Goal: Information Seeking & Learning: Learn about a topic

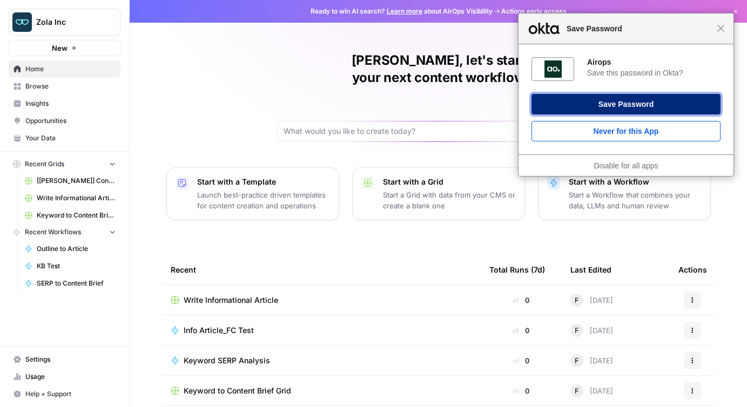
click at [619, 103] on button "Save Password" at bounding box center [626, 104] width 189 height 21
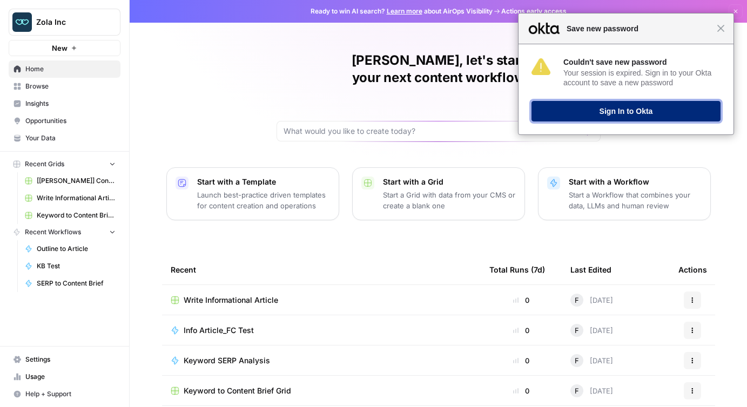
click at [628, 114] on button "Sign In to Okta" at bounding box center [626, 111] width 189 height 21
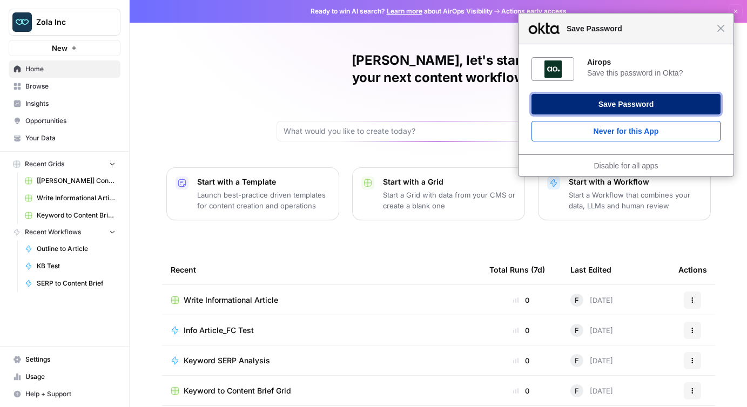
click at [632, 103] on button "Save Password" at bounding box center [626, 104] width 189 height 21
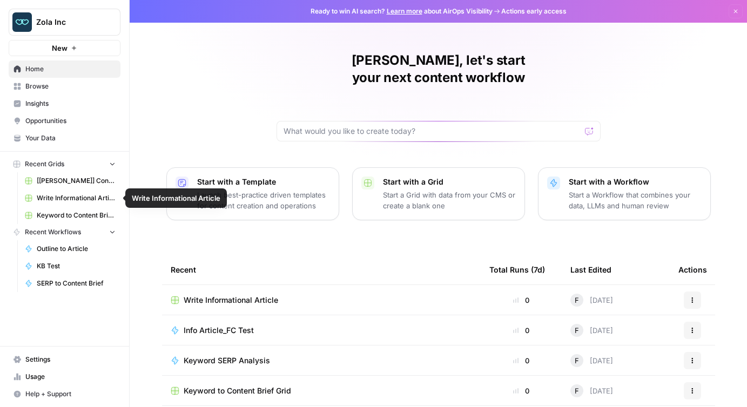
click at [77, 181] on span "[[PERSON_NAME]] Content Creation" at bounding box center [76, 181] width 79 height 10
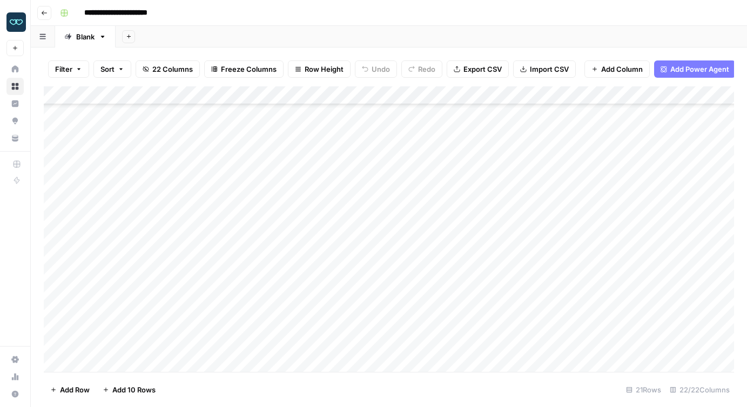
scroll to position [136, 0]
click at [134, 326] on div "Add Column" at bounding box center [389, 229] width 690 height 286
click at [134, 326] on textarea "**********" at bounding box center [167, 327] width 173 height 15
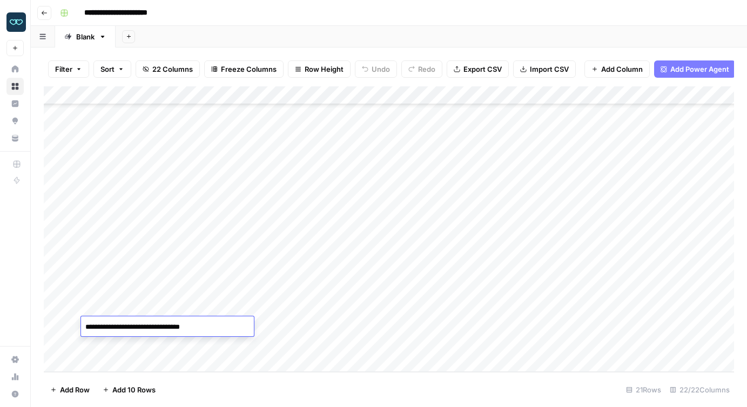
click at [198, 397] on footer "Add Row Add 10 Rows 21 Rows 22/22 Columns" at bounding box center [389, 389] width 690 height 35
click at [139, 253] on div "Add Column" at bounding box center [389, 229] width 690 height 286
click at [136, 291] on div "Add Column" at bounding box center [389, 229] width 690 height 286
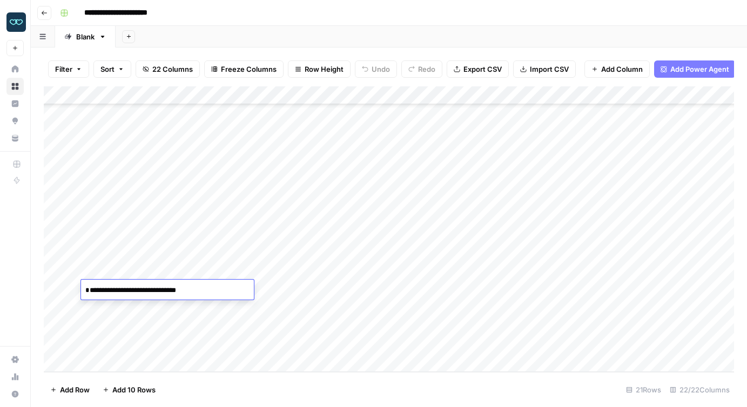
click at [201, 402] on footer "Add Row Add 10 Rows 21 Rows 22/22 Columns" at bounding box center [389, 389] width 690 height 35
click at [353, 288] on div "Add Column" at bounding box center [389, 229] width 690 height 286
click at [361, 393] on footer "Add Row Add 10 Rows 21 Rows 22/22 Columns" at bounding box center [389, 389] width 690 height 35
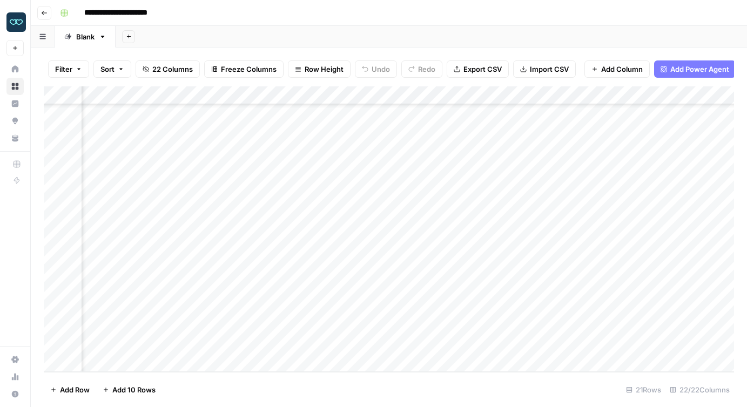
click at [260, 290] on div "Add Column" at bounding box center [389, 229] width 690 height 286
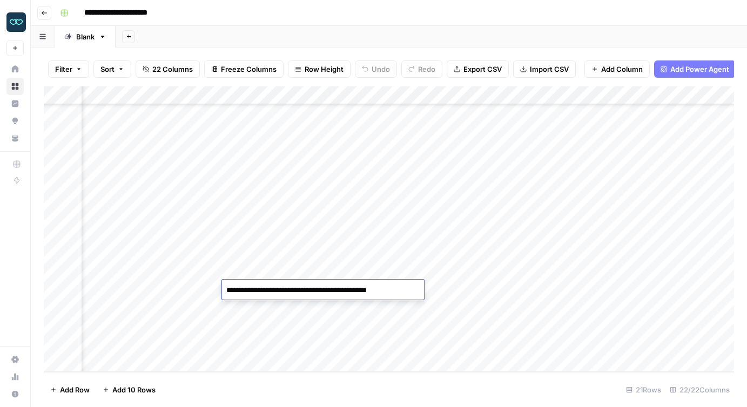
click at [284, 404] on footer "Add Row Add 10 Rows 21 Rows 22/22 Columns" at bounding box center [389, 389] width 690 height 35
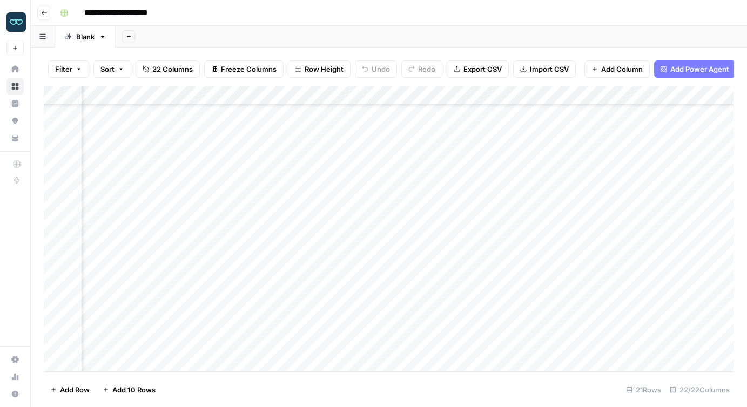
click at [259, 290] on div "Add Column" at bounding box center [389, 229] width 690 height 286
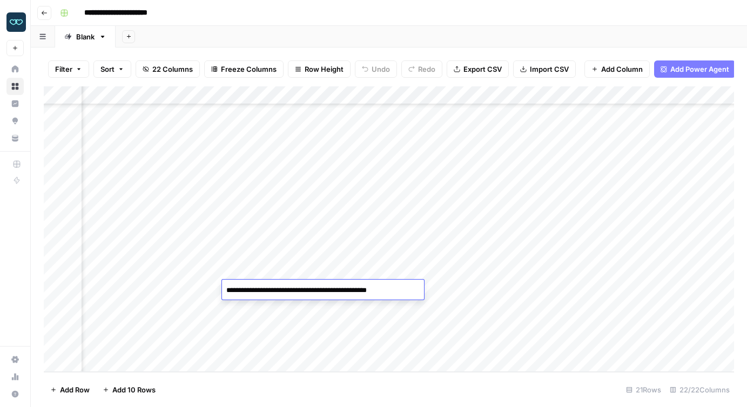
click at [259, 290] on textarea "**********" at bounding box center [318, 290] width 192 height 15
click at [172, 289] on div "Add Column" at bounding box center [389, 229] width 690 height 286
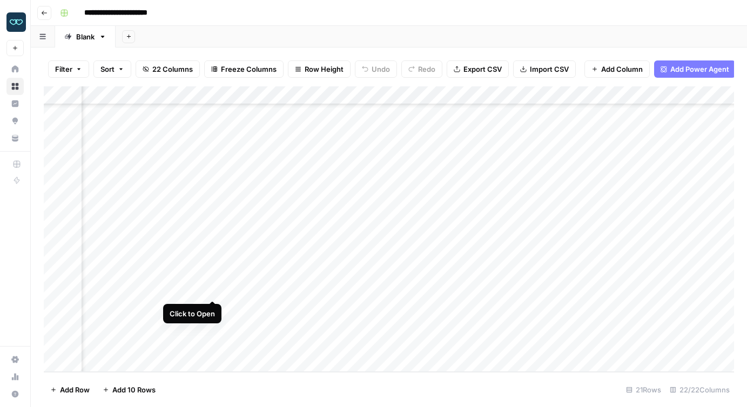
click at [213, 288] on div "Add Column" at bounding box center [389, 229] width 690 height 286
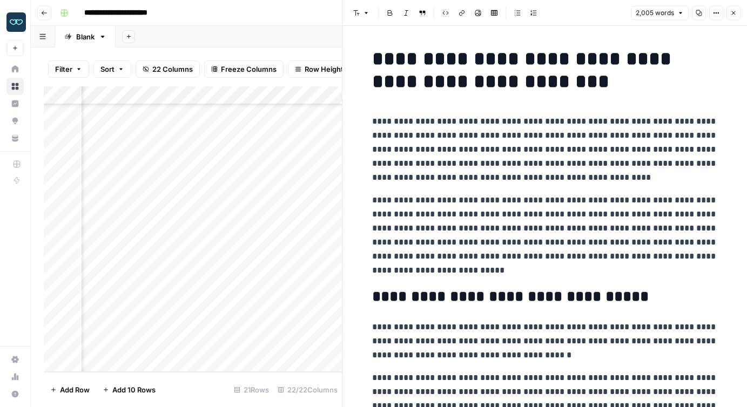
click at [730, 14] on icon "button" at bounding box center [733, 13] width 6 height 6
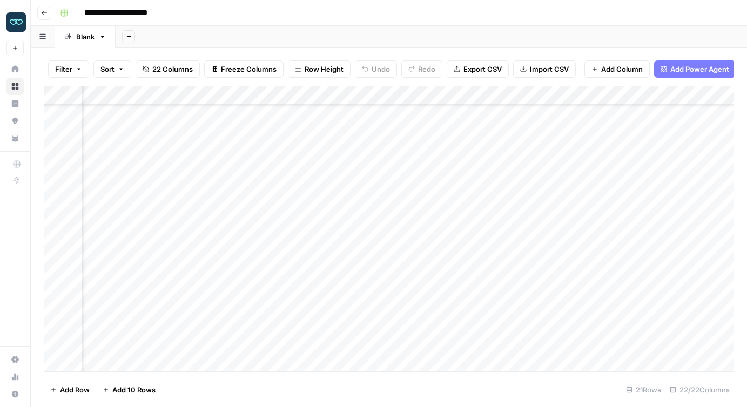
click at [254, 292] on div "Add Column" at bounding box center [389, 229] width 690 height 286
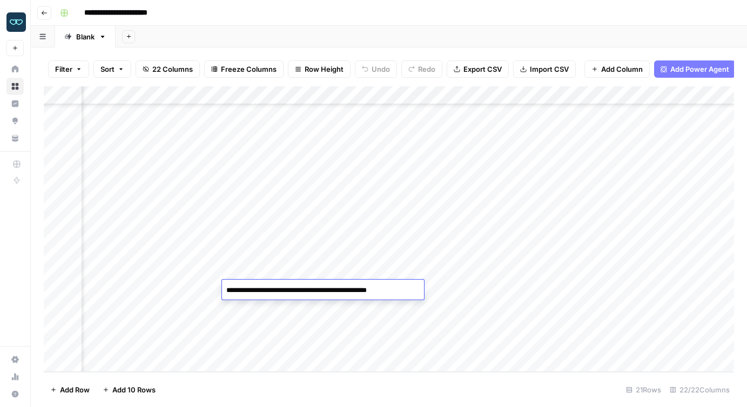
click at [211, 290] on div "Add Column" at bounding box center [389, 229] width 690 height 286
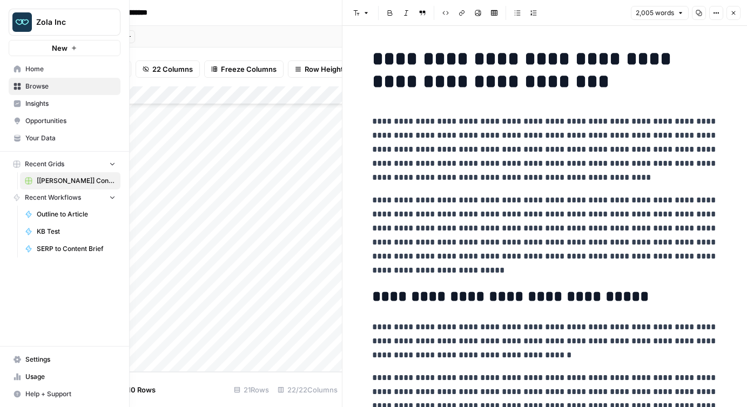
click at [48, 143] on link "Your Data" at bounding box center [65, 138] width 112 height 17
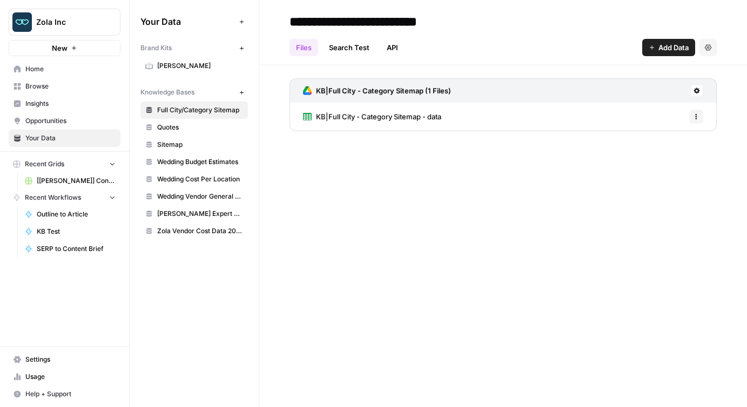
click at [187, 161] on span "Wedding Budget Estimates" at bounding box center [200, 162] width 86 height 10
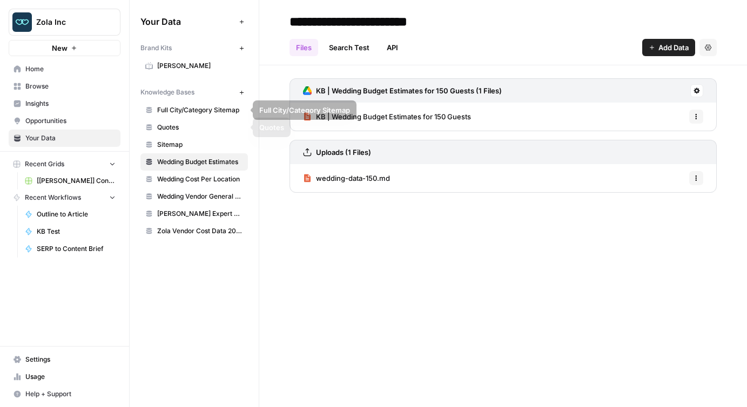
click at [192, 126] on span "Quotes" at bounding box center [200, 128] width 86 height 10
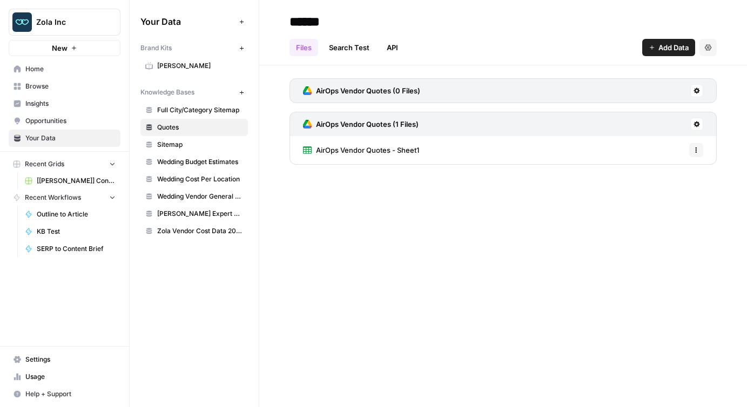
click at [193, 145] on span "Sitemap" at bounding box center [200, 145] width 86 height 10
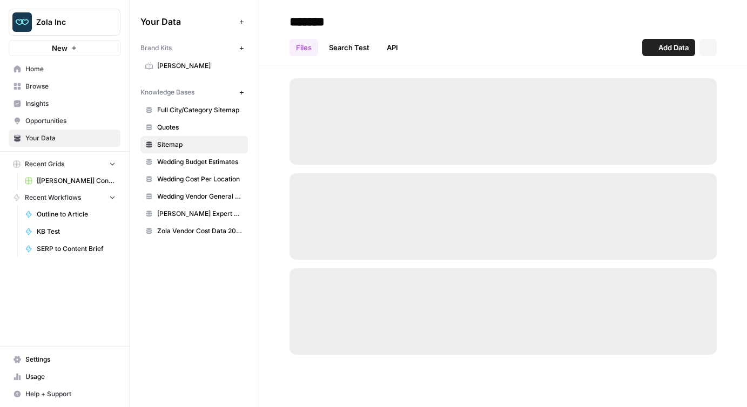
click at [194, 160] on span "Wedding Budget Estimates" at bounding box center [200, 162] width 86 height 10
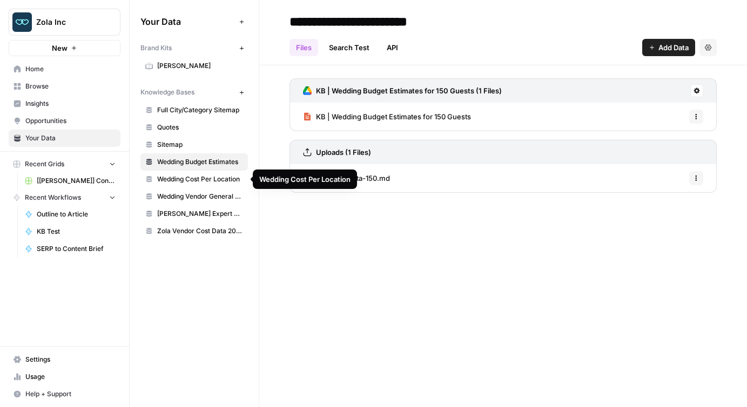
click at [199, 181] on span "Wedding Cost Per Location" at bounding box center [200, 179] width 86 height 10
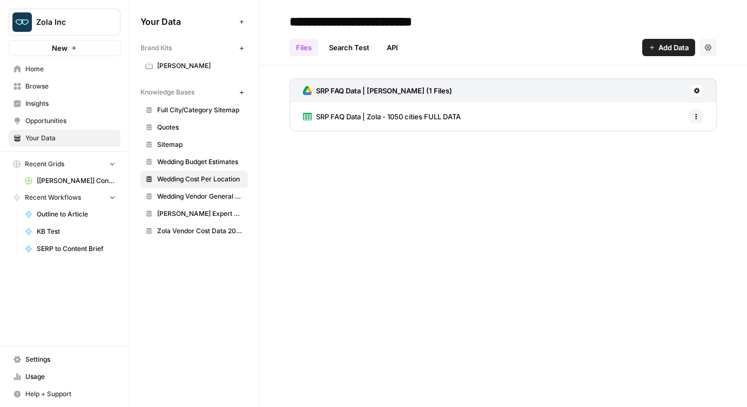
click at [201, 198] on span "Wedding Vendor General Sitemap" at bounding box center [200, 197] width 86 height 10
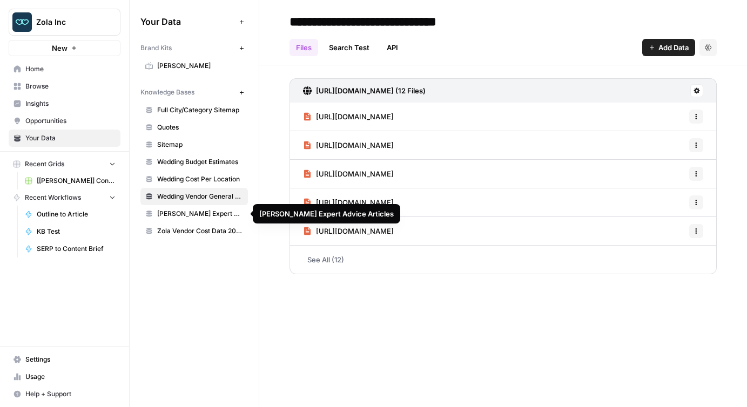
click at [201, 214] on span "[PERSON_NAME] Expert Advice Articles" at bounding box center [200, 214] width 86 height 10
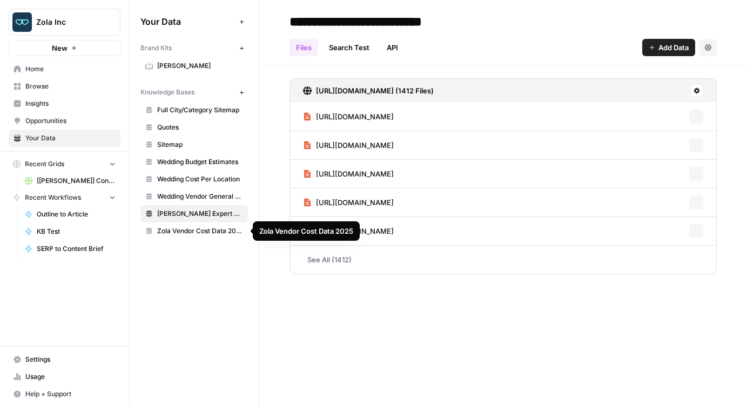
click at [201, 228] on span "Zola Vendor Cost Data 2025" at bounding box center [200, 231] width 86 height 10
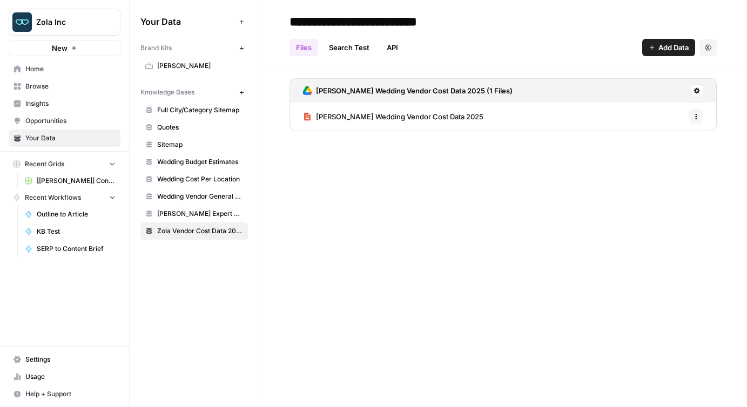
click at [387, 122] on span "[PERSON_NAME] Wedding Vendor Cost Data 2025" at bounding box center [399, 116] width 167 height 11
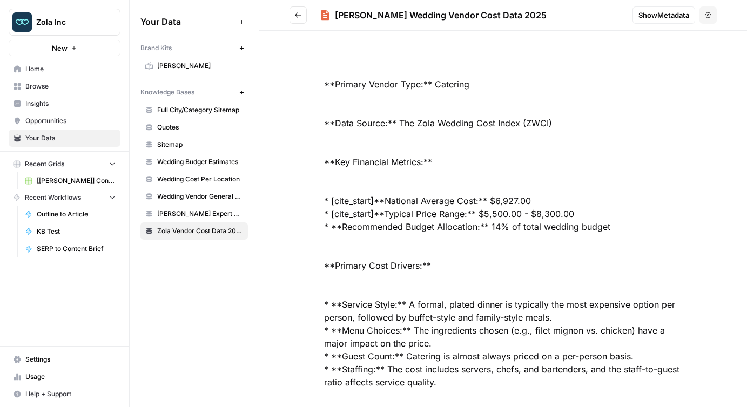
scroll to position [2354, 0]
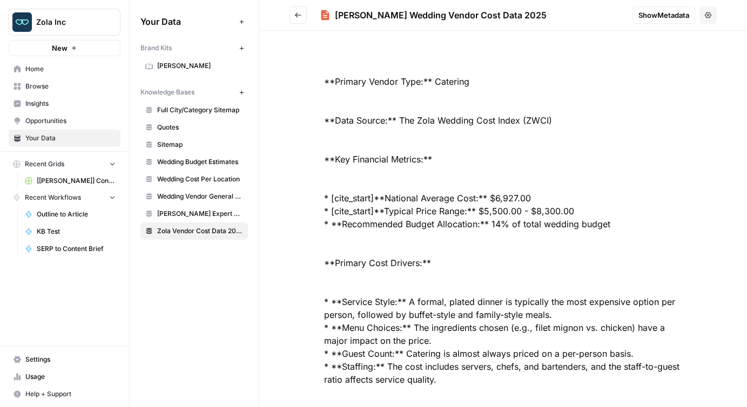
drag, startPoint x: 592, startPoint y: 210, endPoint x: 481, endPoint y: 211, distance: 110.7
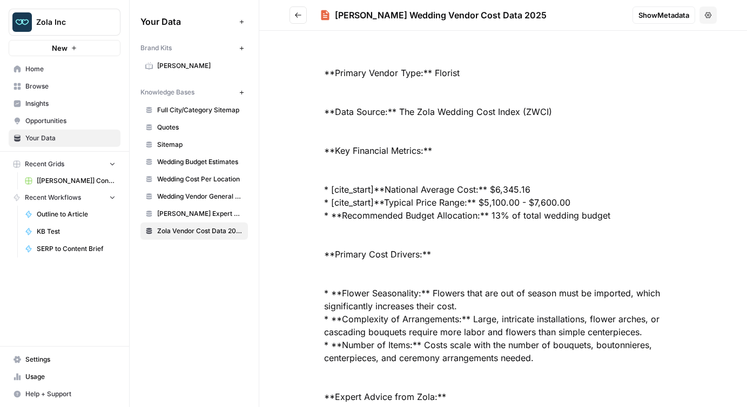
scroll to position [3414, 0]
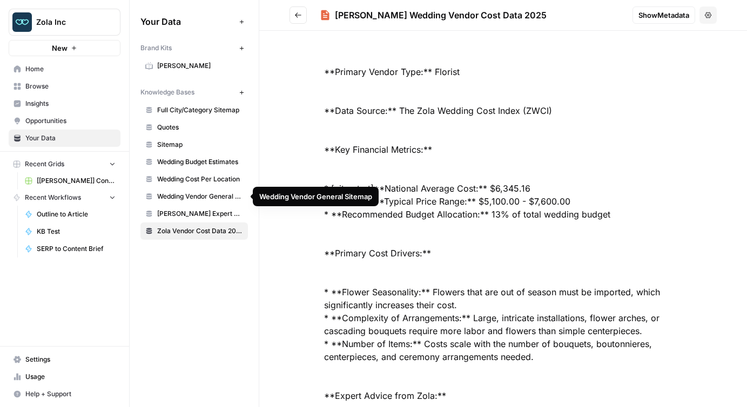
click at [206, 178] on span "Wedding Cost Per Location" at bounding box center [200, 179] width 86 height 10
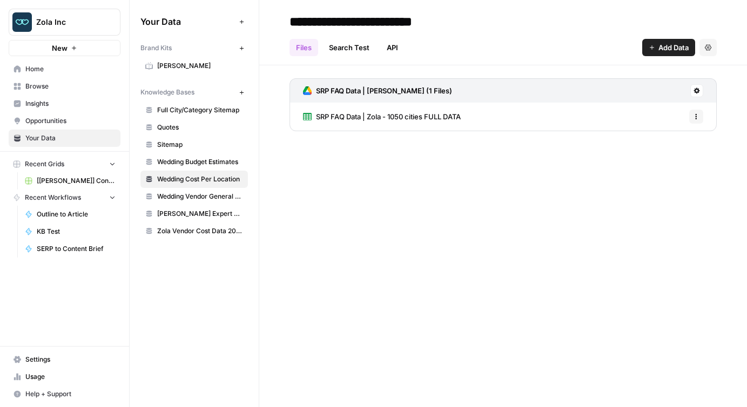
click at [375, 106] on link "SRP FAQ Data | Zola - 1050 cities FULL DATA" at bounding box center [382, 117] width 158 height 28
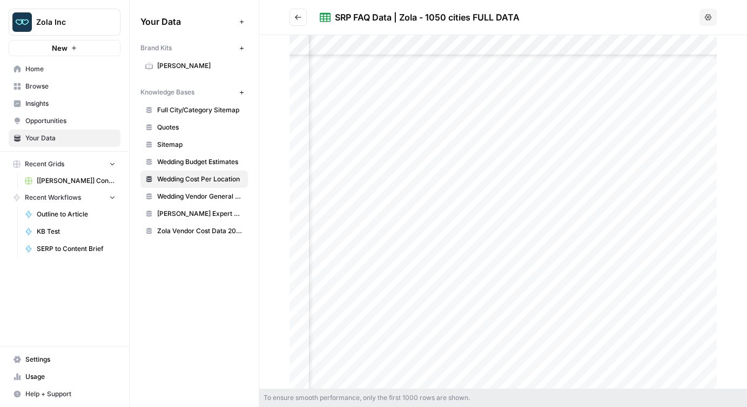
scroll to position [2860, 387]
click at [180, 233] on span "Zola Vendor Cost Data 2025" at bounding box center [200, 231] width 86 height 10
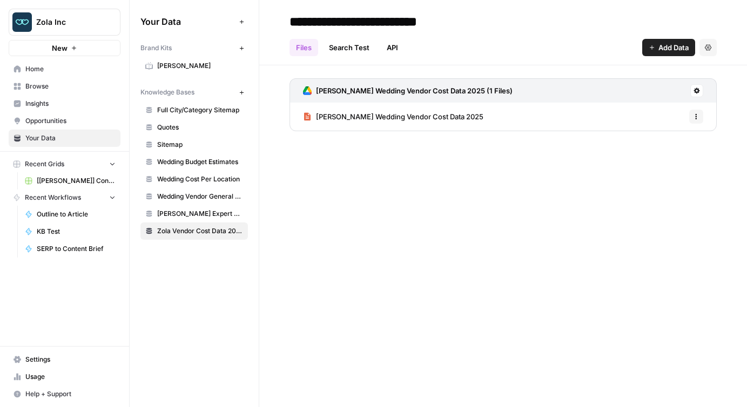
click at [389, 114] on span "[PERSON_NAME] Wedding Vendor Cost Data 2025" at bounding box center [399, 116] width 167 height 11
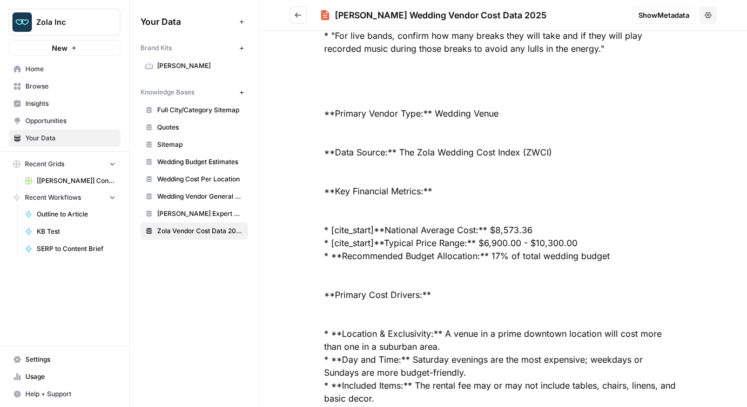
scroll to position [1805, 0]
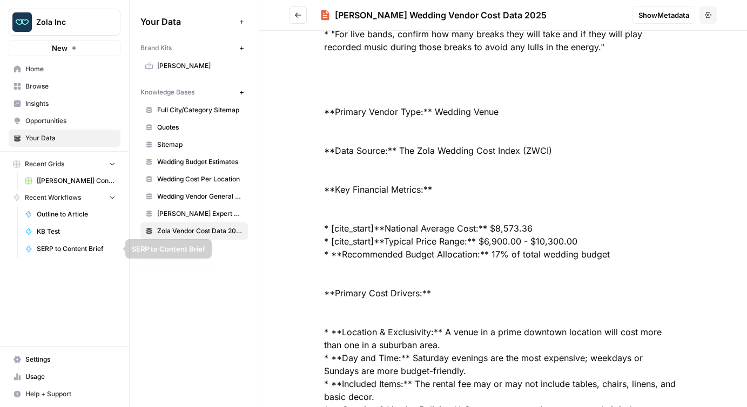
click at [199, 231] on span "Zola Vendor Cost Data 2025" at bounding box center [200, 231] width 86 height 10
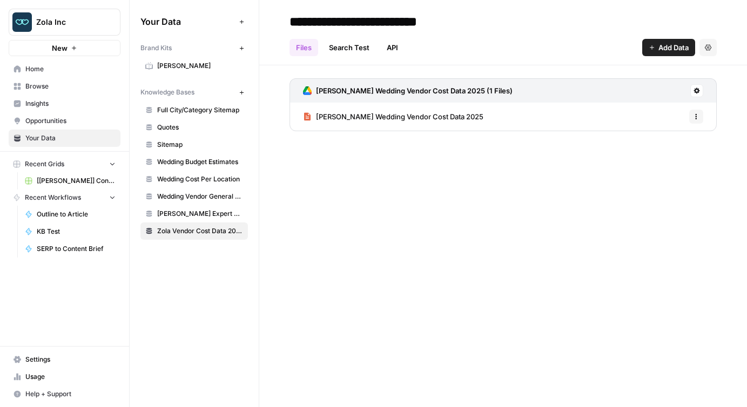
click at [207, 212] on span "[PERSON_NAME] Expert Advice Articles" at bounding box center [200, 214] width 86 height 10
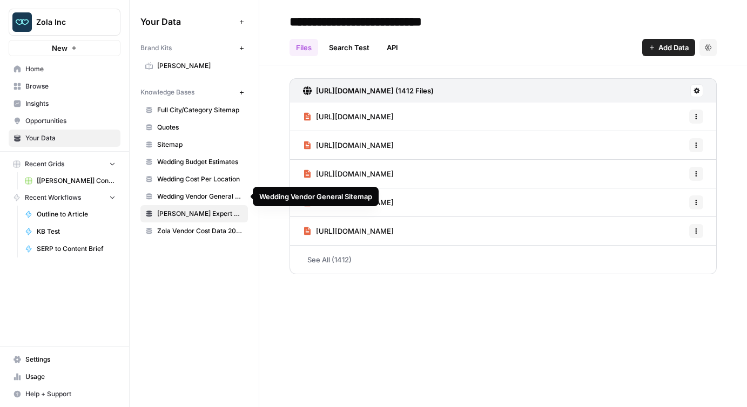
click at [207, 195] on span "Wedding Vendor General Sitemap" at bounding box center [200, 197] width 86 height 10
click at [207, 174] on span "Wedding Cost Per Location" at bounding box center [200, 179] width 86 height 10
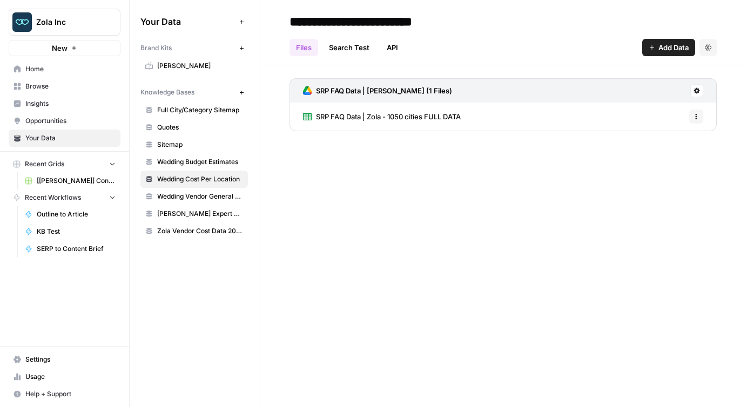
click at [387, 120] on span "SRP FAQ Data | Zola - 1050 cities FULL DATA" at bounding box center [388, 116] width 145 height 11
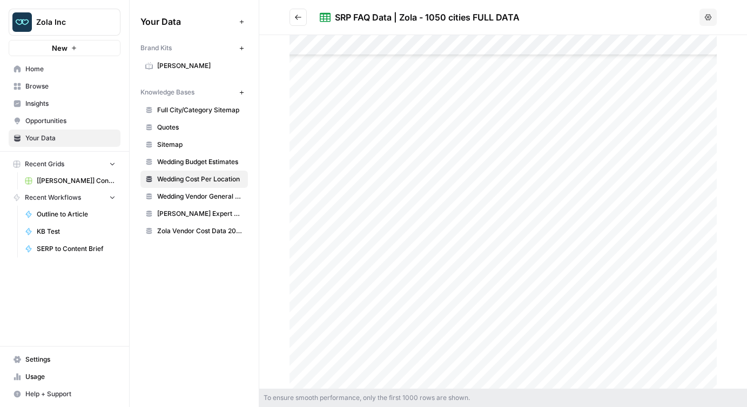
scroll to position [18032, 0]
click at [184, 111] on span "Full City/Category Sitemap" at bounding box center [200, 110] width 86 height 10
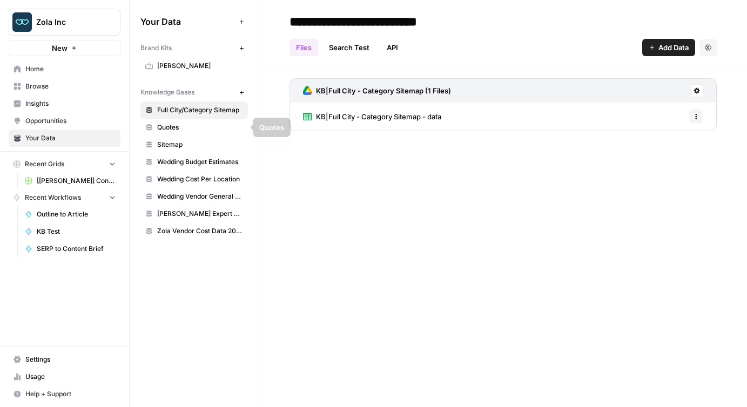
click at [436, 111] on span "KB|Full City - Category Sitemap - data" at bounding box center [378, 116] width 125 height 11
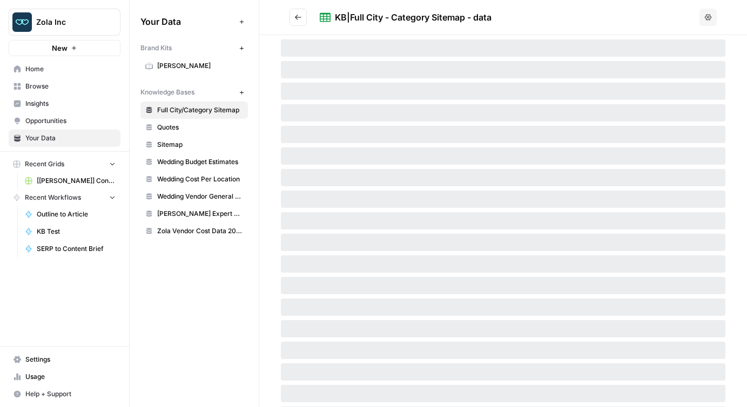
click at [185, 161] on span "Wedding Budget Estimates" at bounding box center [200, 162] width 86 height 10
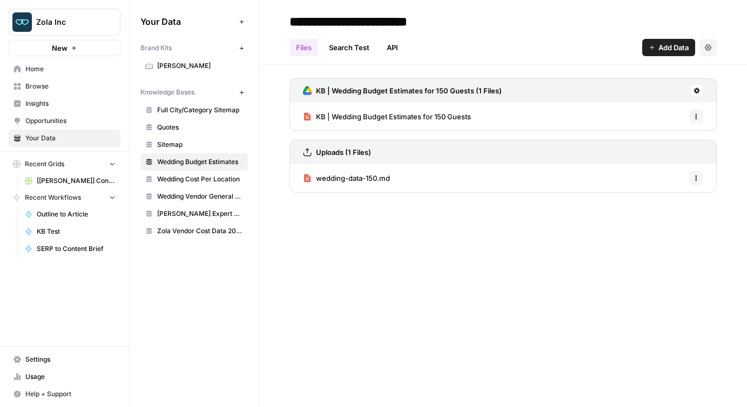
click at [381, 114] on span "KB | Wedding Budget Estimates for 150 Guests" at bounding box center [393, 116] width 155 height 11
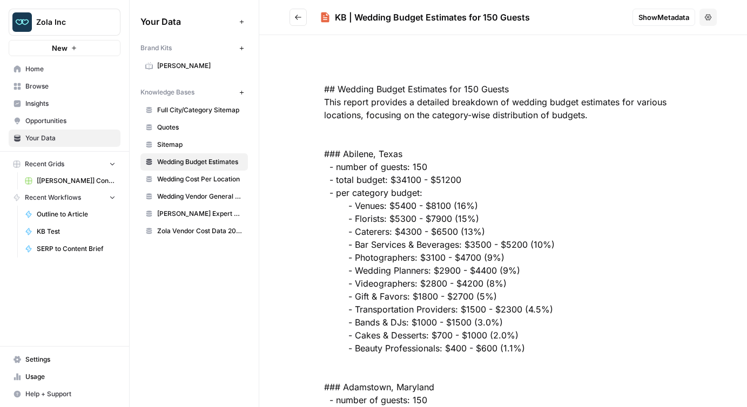
click at [194, 160] on span "Wedding Budget Estimates" at bounding box center [200, 162] width 86 height 10
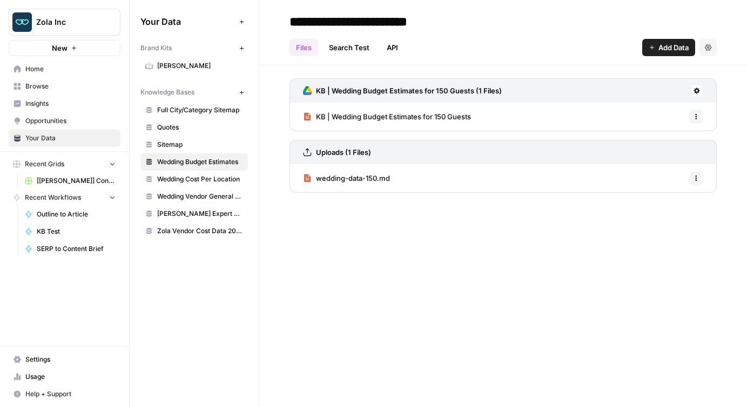
click at [361, 177] on span "wedding-data-150.md" at bounding box center [353, 178] width 74 height 11
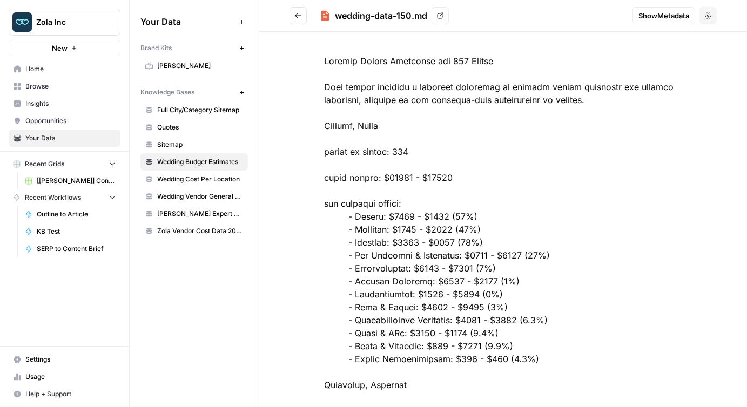
scroll to position [32, 0]
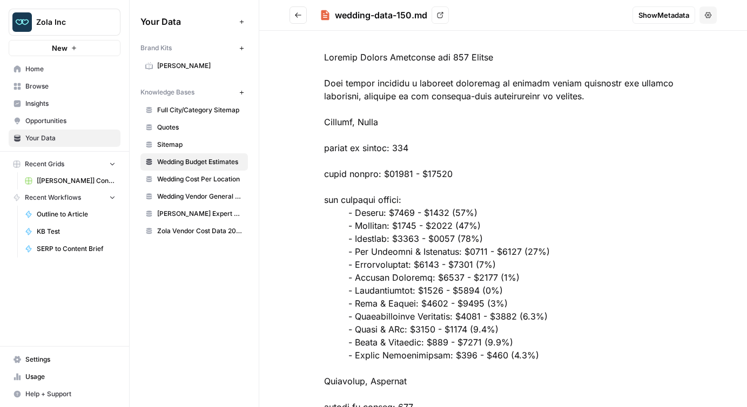
click at [192, 186] on link "Wedding Cost Per Location" at bounding box center [193, 179] width 107 height 17
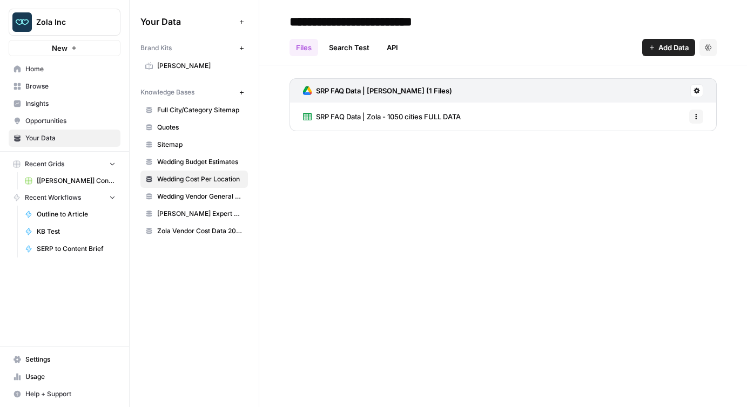
click at [401, 122] on span "SRP FAQ Data | Zola - 1050 cities FULL DATA" at bounding box center [388, 116] width 145 height 11
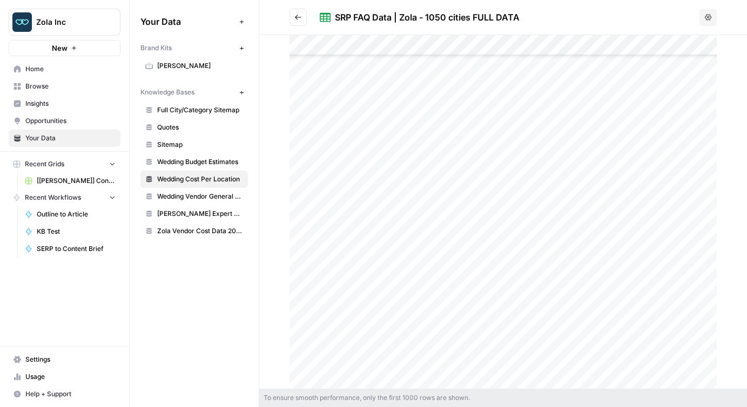
scroll to position [5523, 0]
click at [395, 19] on div "SRP FAQ Data | Zola - 1050 cities FULL DATA" at bounding box center [427, 17] width 185 height 13
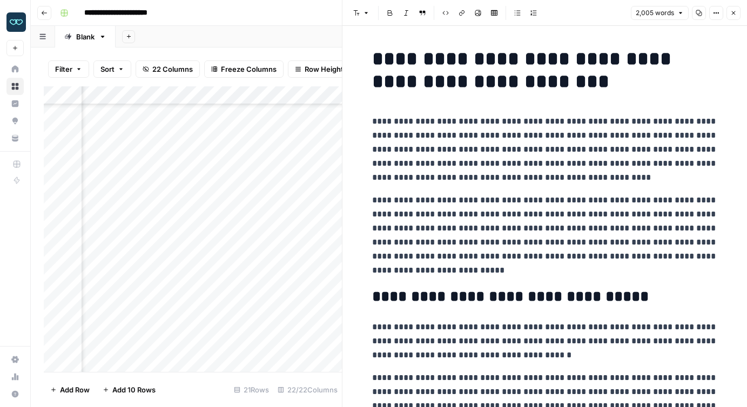
scroll to position [136, 1243]
click at [461, 84] on h1 "**********" at bounding box center [545, 70] width 346 height 45
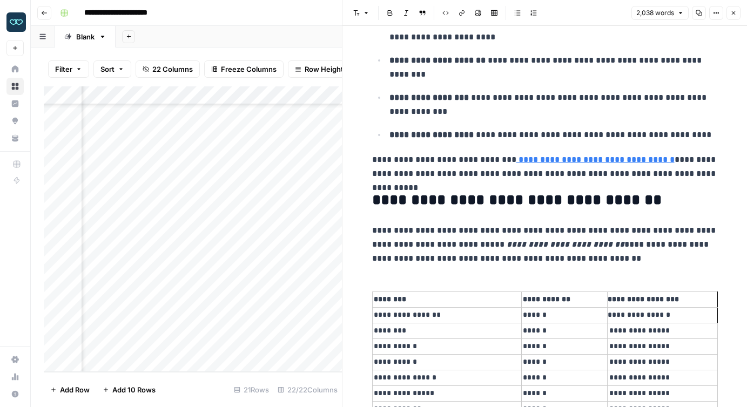
scroll to position [611, 0]
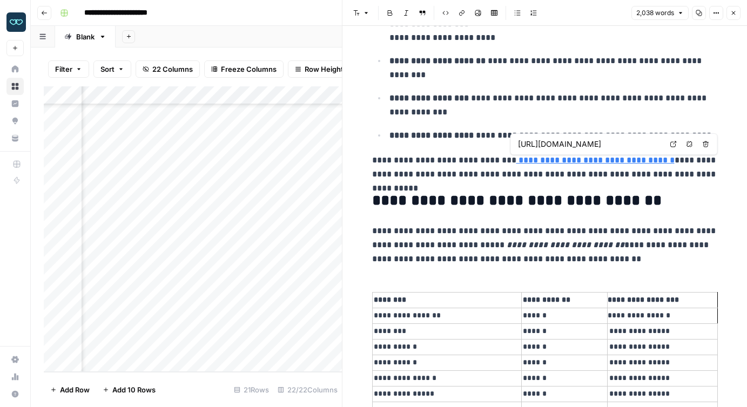
click at [520, 159] on link "**********" at bounding box center [595, 160] width 158 height 8
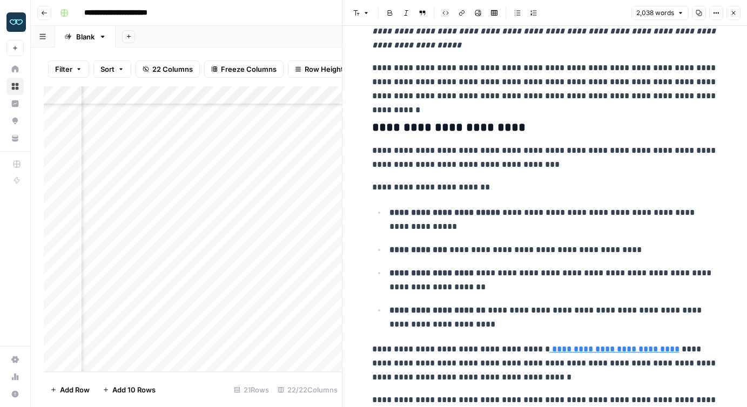
scroll to position [1137, 0]
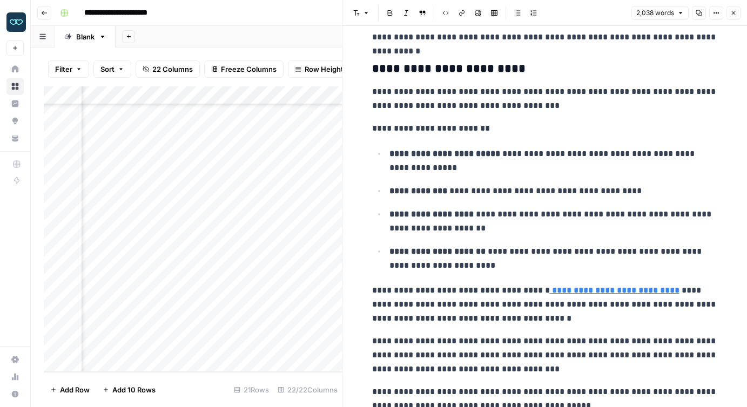
click at [541, 293] on p "**********" at bounding box center [545, 305] width 346 height 42
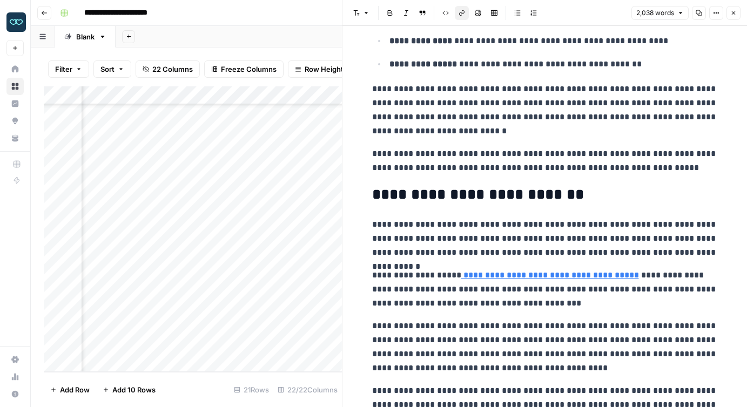
scroll to position [3379, 0]
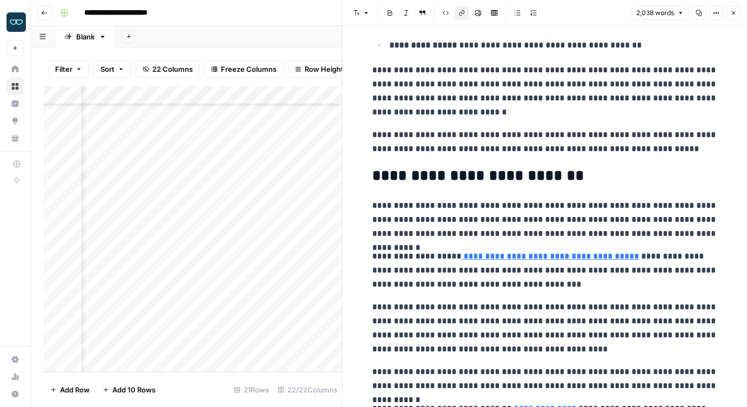
click at [447, 260] on p "**********" at bounding box center [545, 271] width 346 height 42
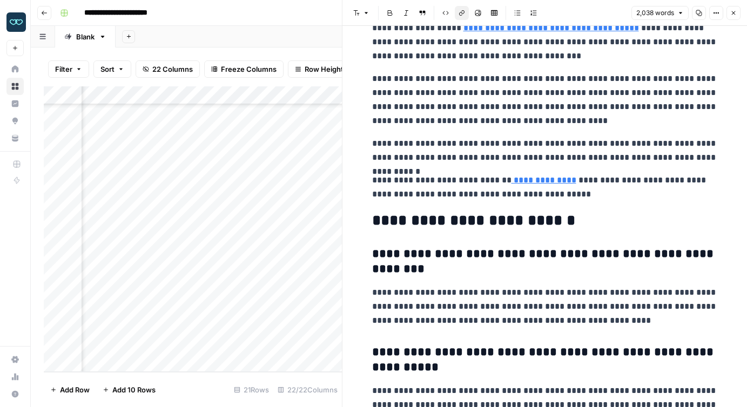
scroll to position [3663, 0]
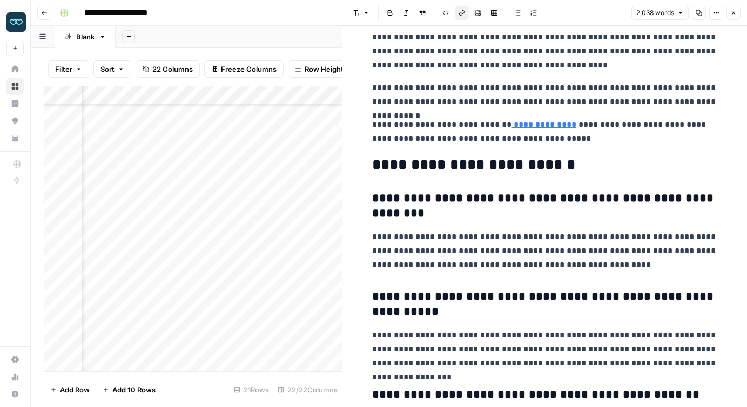
click at [498, 125] on p "**********" at bounding box center [545, 132] width 346 height 28
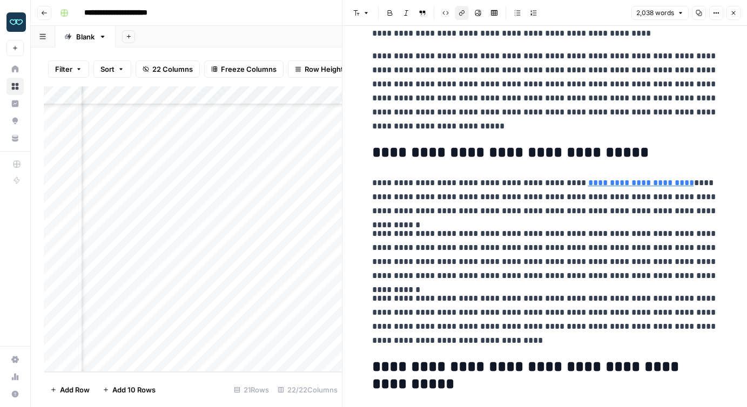
scroll to position [0, 0]
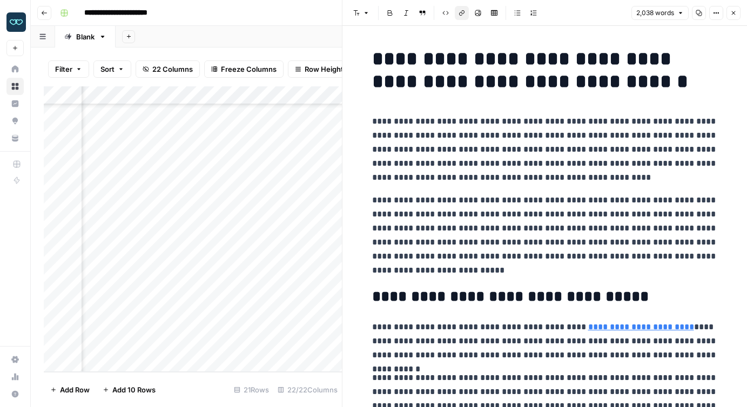
click at [734, 14] on icon "button" at bounding box center [733, 13] width 6 height 6
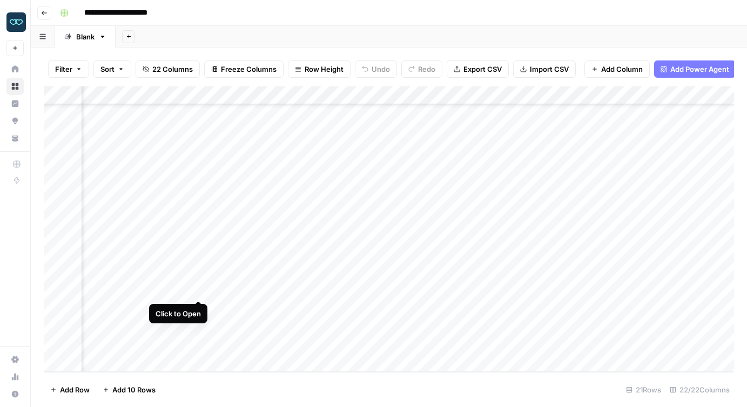
click at [199, 290] on div "Add Column" at bounding box center [389, 229] width 690 height 286
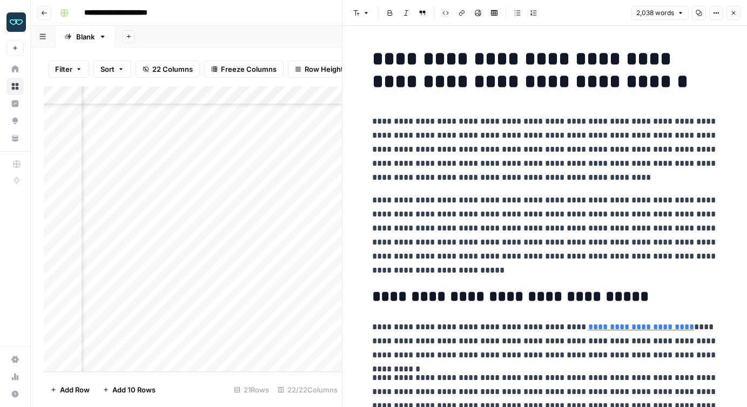
click at [728, 12] on button "Close" at bounding box center [734, 13] width 14 height 14
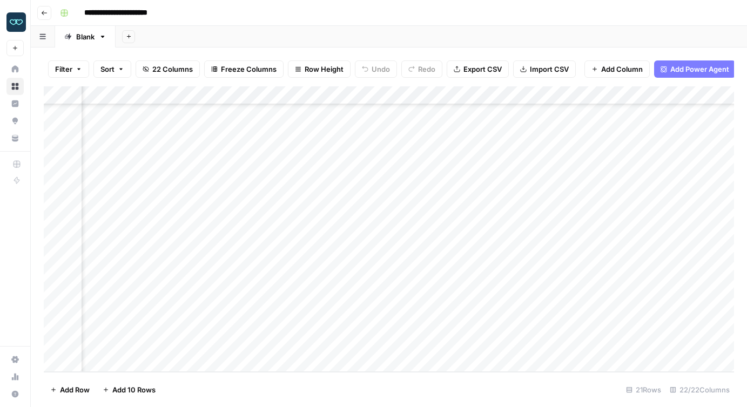
click at [346, 287] on div "Add Column" at bounding box center [389, 229] width 690 height 286
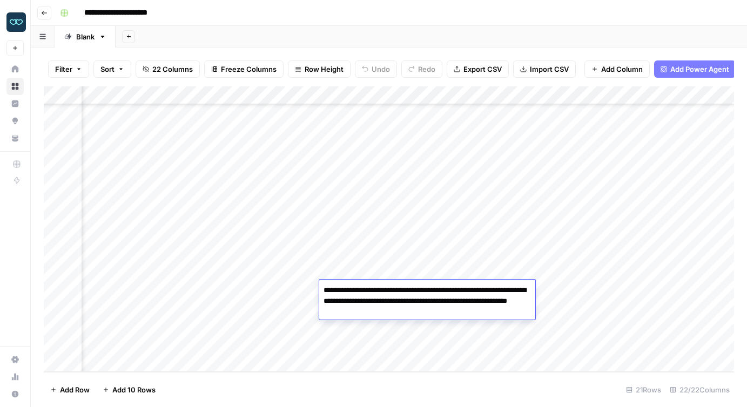
click at [346, 287] on textarea "**********" at bounding box center [427, 301] width 216 height 37
click at [413, 394] on footer "Add Row Add 10 Rows 21 Rows 22/22 Columns" at bounding box center [389, 389] width 690 height 35
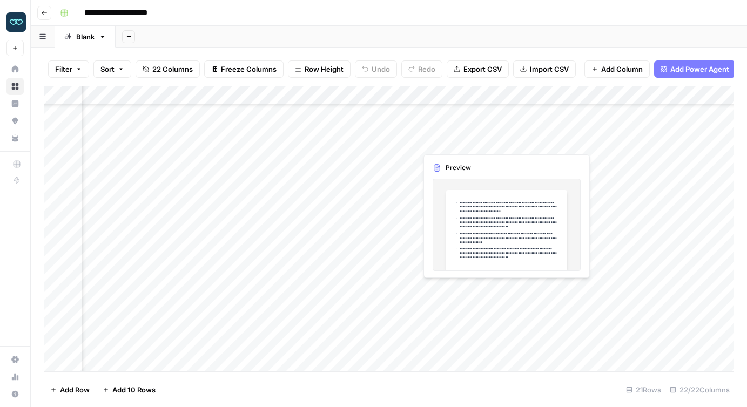
click at [439, 290] on div "Add Column" at bounding box center [389, 229] width 690 height 286
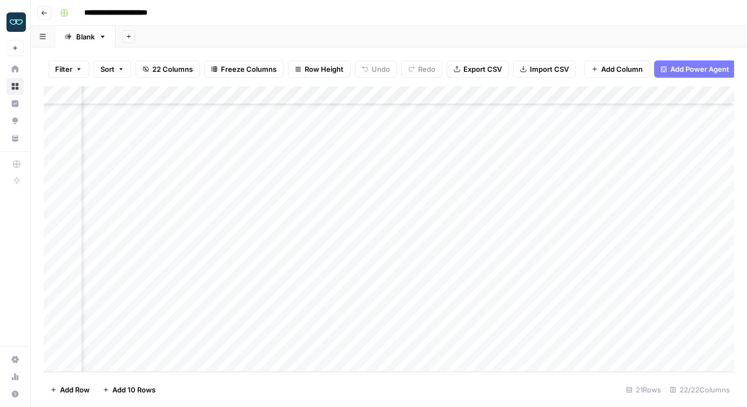
click at [439, 290] on div at bounding box center [465, 290] width 99 height 20
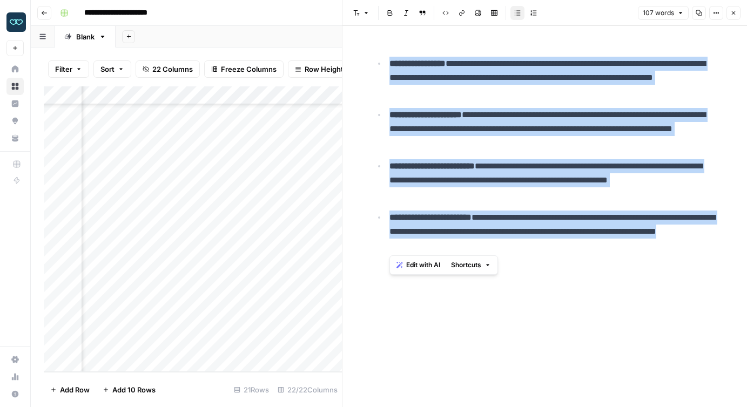
drag, startPoint x: 494, startPoint y: 245, endPoint x: 384, endPoint y: 55, distance: 219.8
click at [384, 55] on div "**********" at bounding box center [545, 152] width 359 height 218
click at [715, 14] on icon "button" at bounding box center [716, 13] width 6 height 6
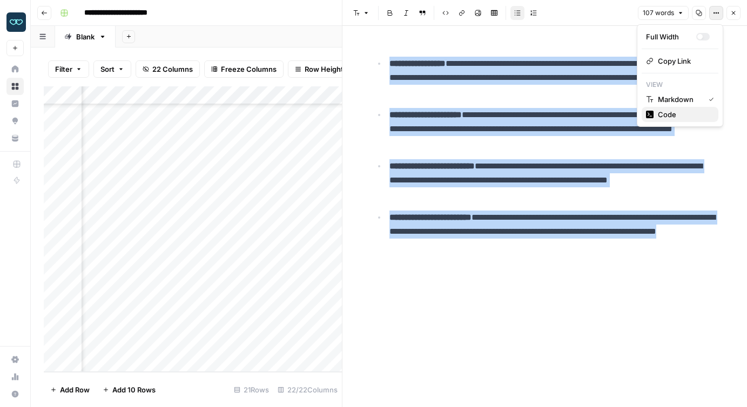
click at [673, 114] on span "Code" at bounding box center [684, 114] width 52 height 11
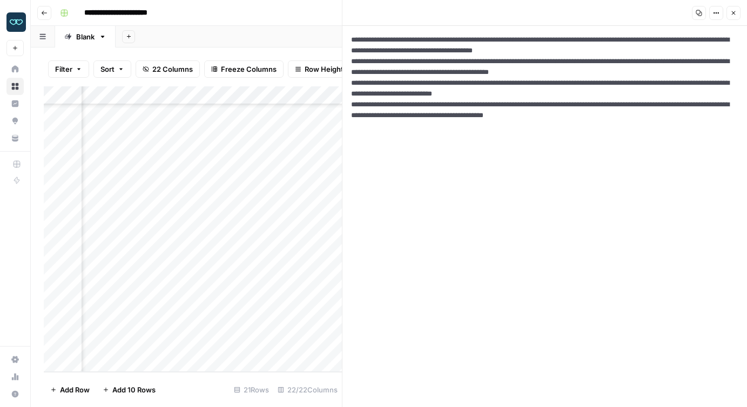
drag, startPoint x: 422, startPoint y: 149, endPoint x: 341, endPoint y: 29, distance: 144.7
click at [342, 29] on div "**********" at bounding box center [544, 203] width 405 height 407
click at [731, 10] on icon "button" at bounding box center [733, 13] width 6 height 6
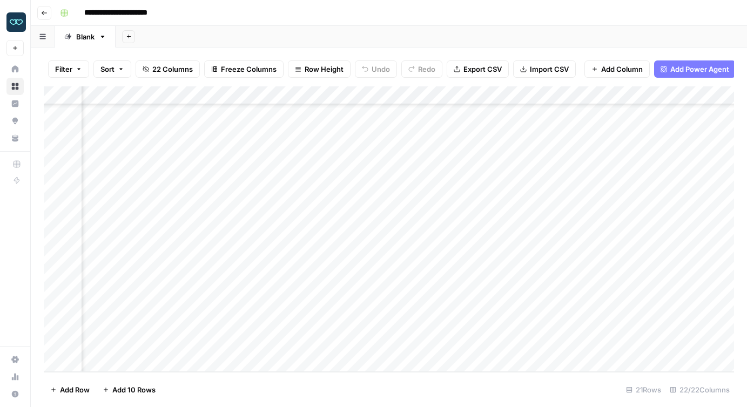
scroll to position [136, 1134]
click at [285, 288] on div "Add Column" at bounding box center [389, 229] width 690 height 286
click at [307, 288] on div "Add Column" at bounding box center [389, 229] width 690 height 286
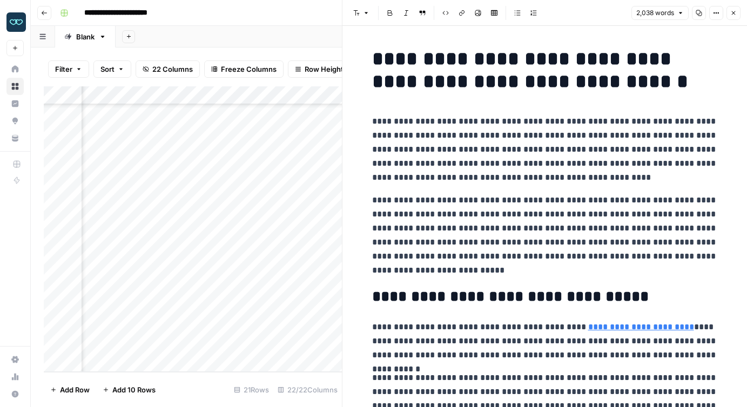
click at [716, 15] on icon "button" at bounding box center [716, 13] width 6 height 6
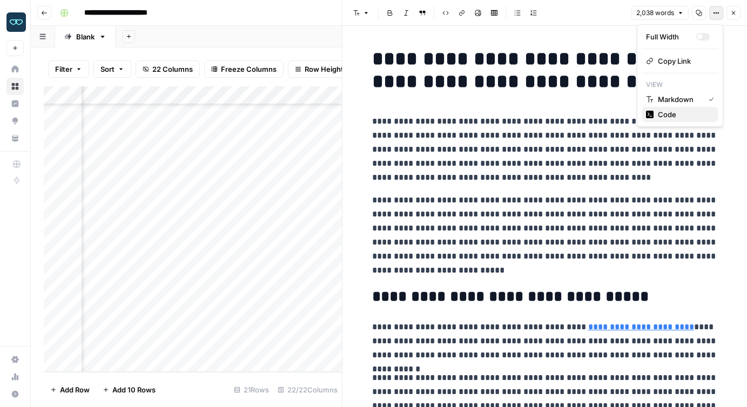
click at [664, 117] on span "Code" at bounding box center [684, 114] width 52 height 11
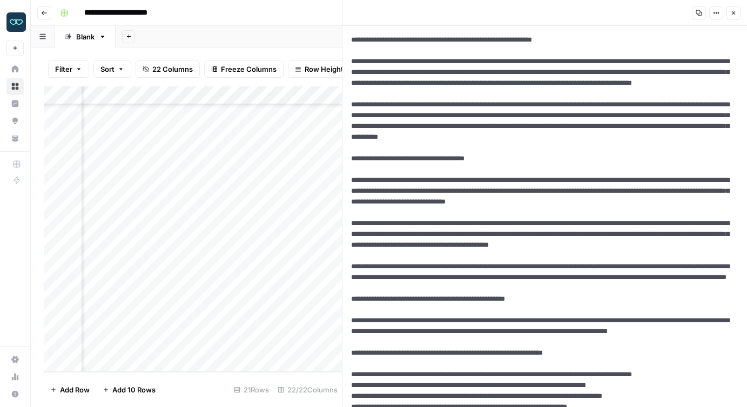
click at [731, 13] on icon "button" at bounding box center [733, 13] width 6 height 6
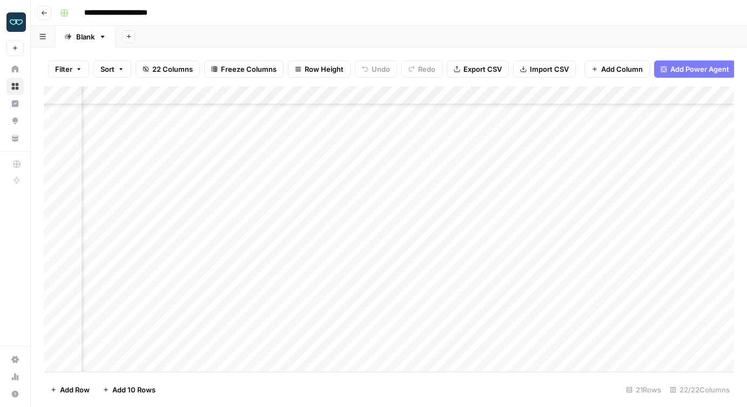
click at [465, 287] on div "Add Column" at bounding box center [389, 229] width 690 height 286
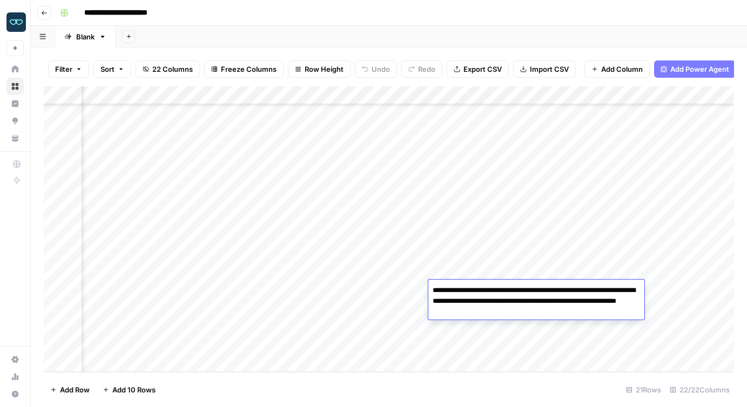
click at [465, 287] on textarea "**********" at bounding box center [536, 301] width 216 height 37
click at [258, 290] on div "Add Column" at bounding box center [389, 229] width 690 height 286
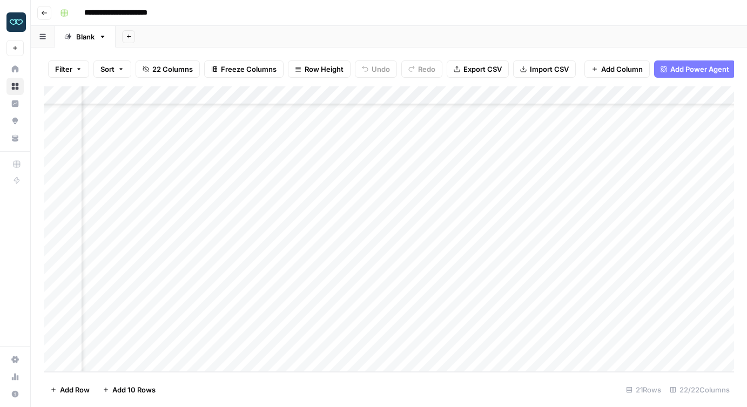
click at [361, 288] on div "Add Column" at bounding box center [389, 229] width 690 height 286
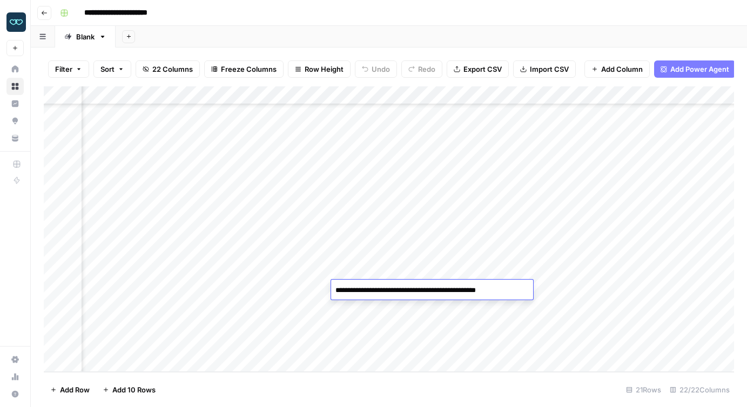
click at [361, 288] on textarea "**********" at bounding box center [427, 290] width 192 height 15
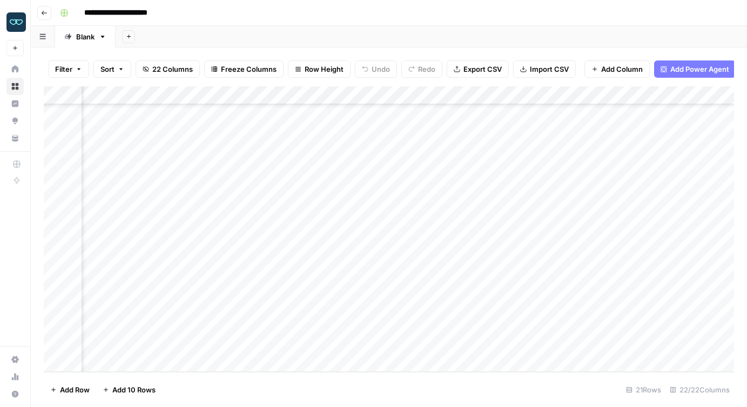
click at [260, 291] on div "Add Column" at bounding box center [389, 229] width 690 height 286
click at [260, 291] on div at bounding box center [283, 290] width 99 height 20
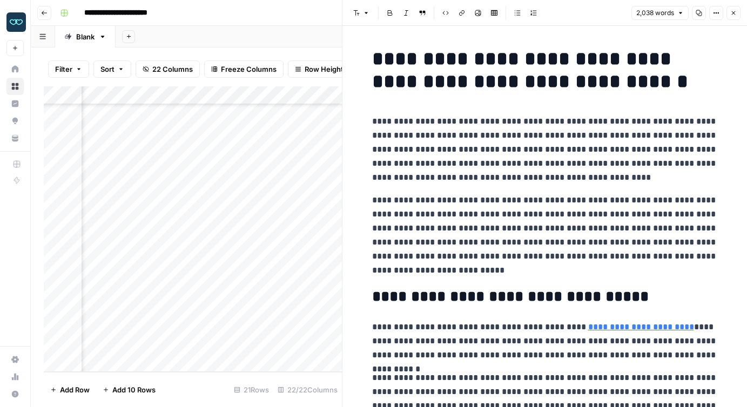
click at [237, 386] on div "21 Rows" at bounding box center [252, 389] width 44 height 17
click at [215, 364] on div "Add Column" at bounding box center [193, 229] width 298 height 286
click at [737, 13] on button "Close" at bounding box center [734, 13] width 14 height 14
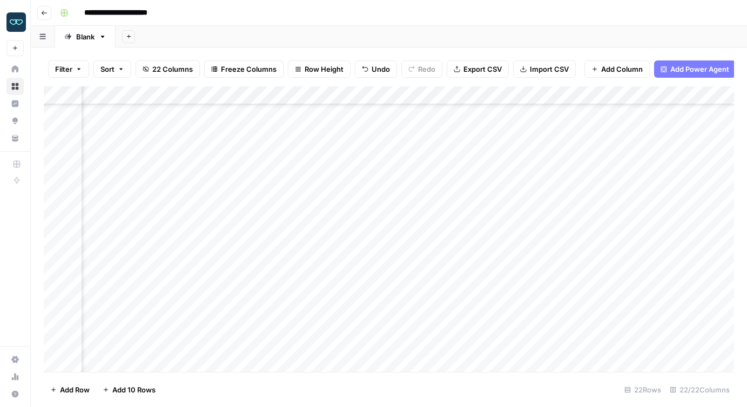
click at [359, 287] on div "Add Column" at bounding box center [389, 229] width 690 height 286
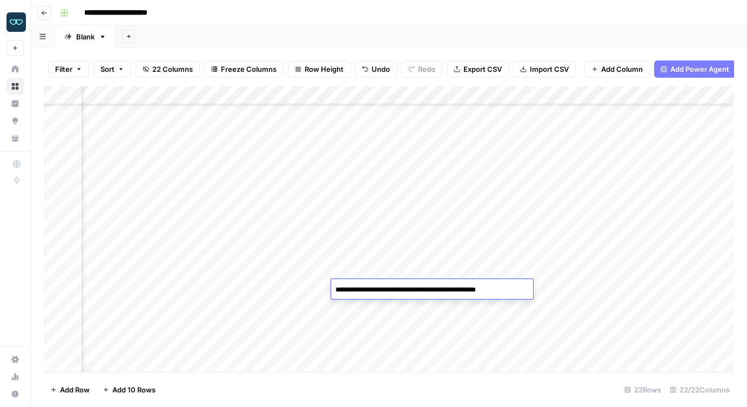
click at [359, 287] on textarea "**********" at bounding box center [427, 290] width 192 height 15
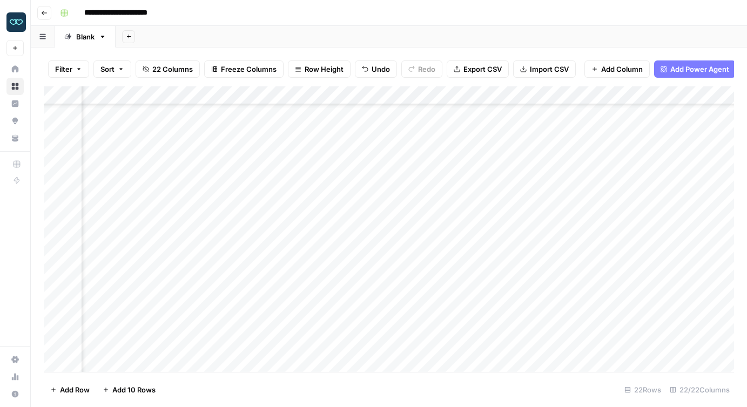
click at [369, 263] on div "Add Column" at bounding box center [389, 229] width 690 height 286
click at [359, 149] on div "Add Column" at bounding box center [389, 229] width 690 height 286
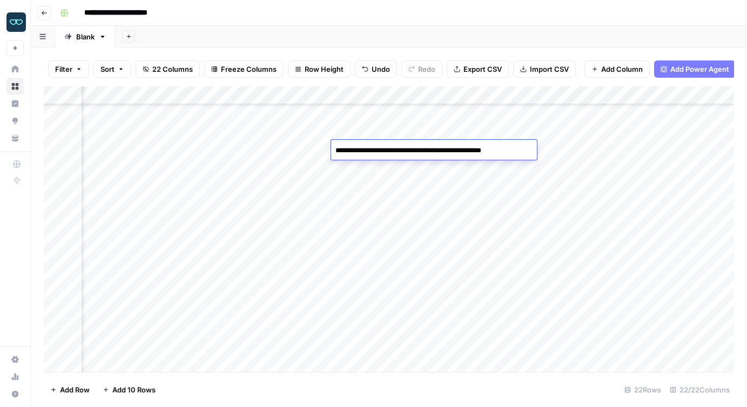
click at [359, 149] on textarea "**********" at bounding box center [432, 150] width 202 height 15
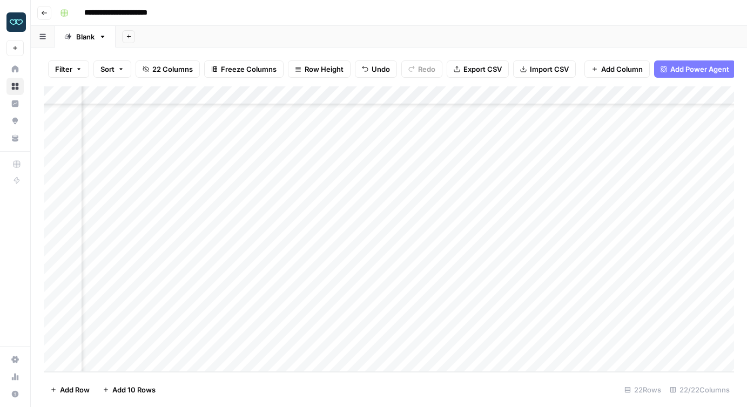
click at [361, 234] on div "Add Column" at bounding box center [389, 229] width 690 height 286
click at [360, 269] on div "Add Column" at bounding box center [389, 229] width 690 height 286
click at [362, 330] on div "Add Column" at bounding box center [389, 229] width 690 height 286
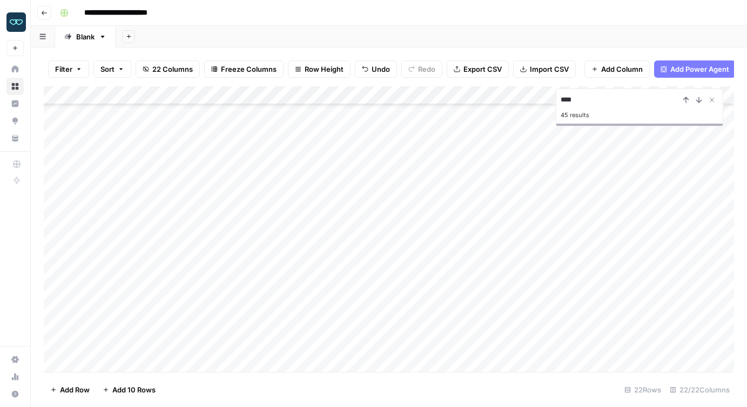
click at [573, 96] on input "****" at bounding box center [620, 99] width 119 height 13
type input "****"
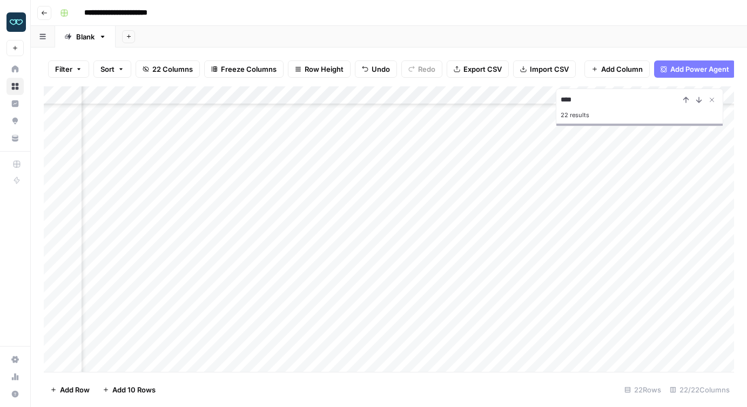
click at [177, 271] on div "Add Column" at bounding box center [389, 229] width 690 height 286
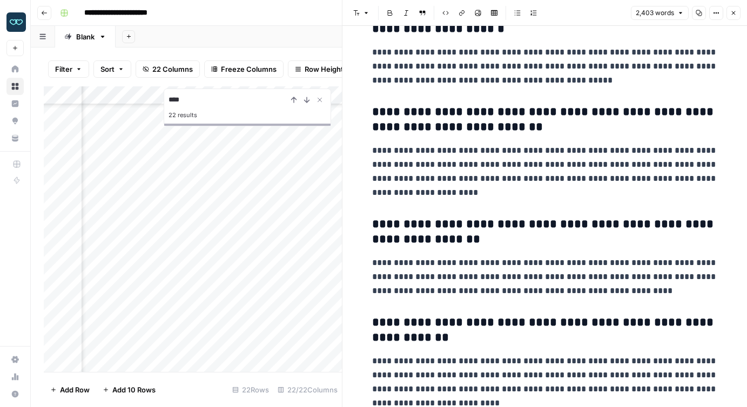
scroll to position [4321, 0]
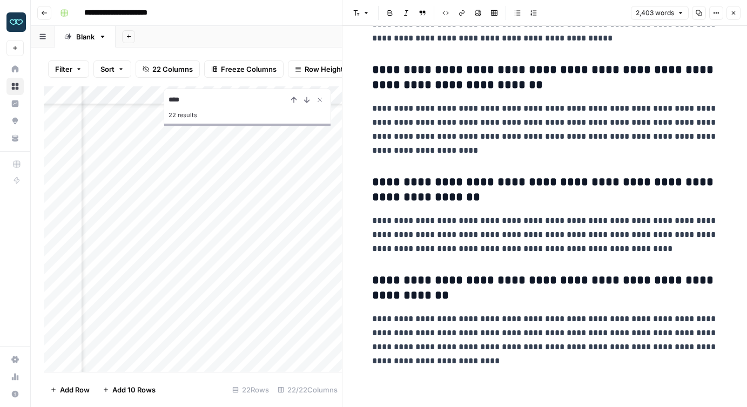
click at [736, 14] on icon "button" at bounding box center [733, 13] width 6 height 6
